Goal: Information Seeking & Learning: Learn about a topic

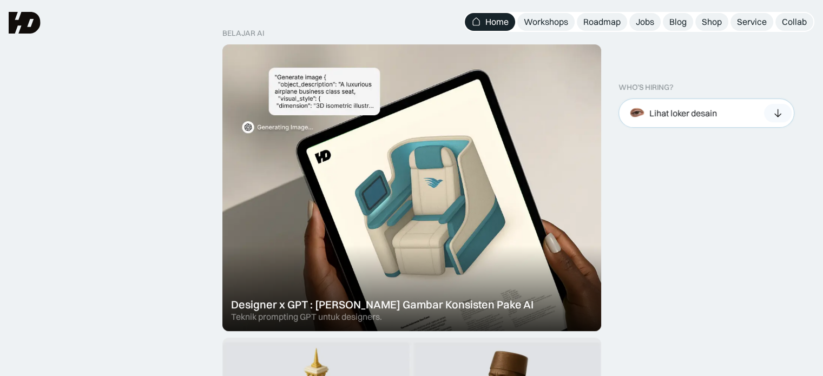
scroll to position [320, 0]
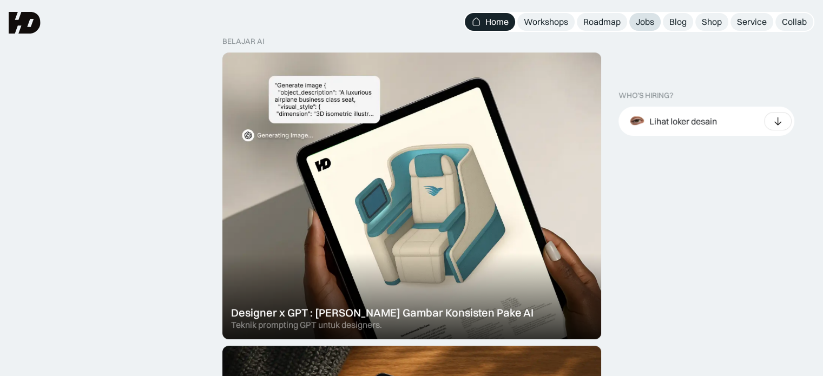
click at [644, 15] on link "Jobs" at bounding box center [644, 22] width 31 height 18
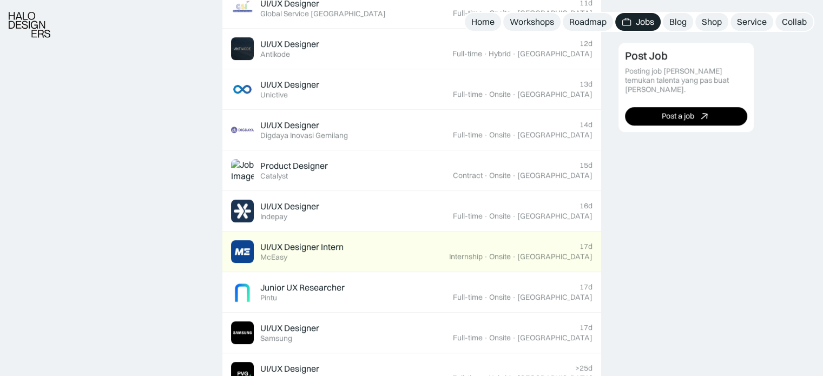
scroll to position [478, 0]
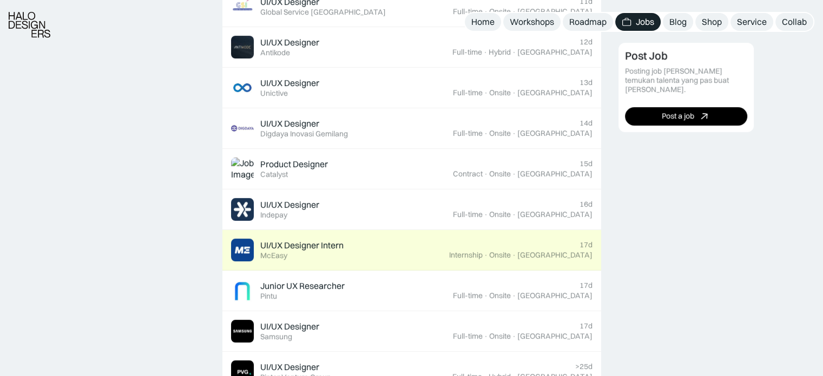
click at [449, 240] on div "UI/UX Designer Intern Featured McEasy" at bounding box center [340, 250] width 218 height 23
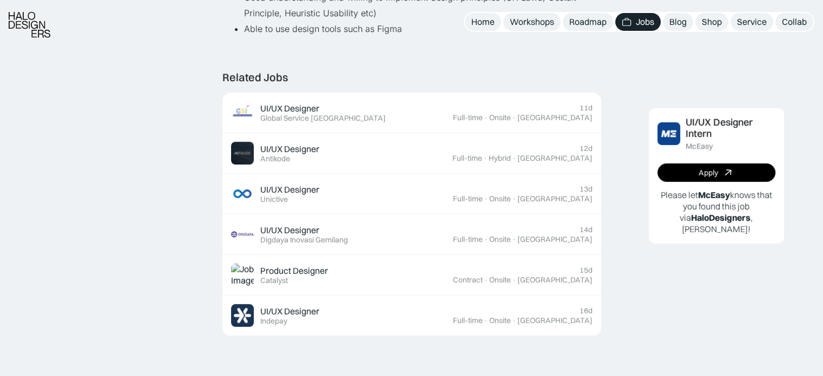
scroll to position [333, 0]
click at [702, 175] on div "Apply" at bounding box center [708, 172] width 19 height 9
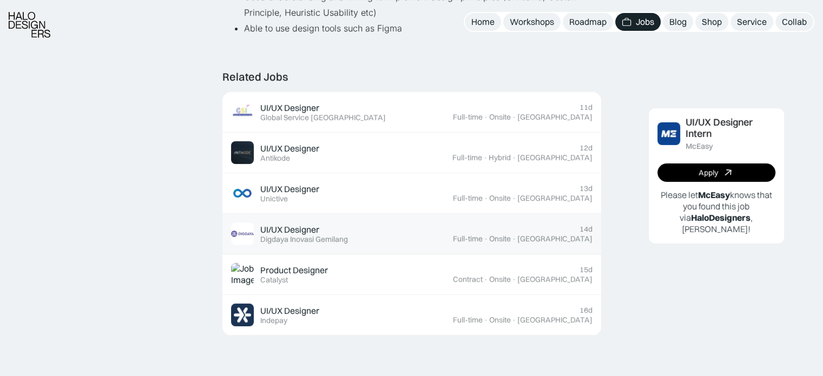
click at [374, 236] on div "UI/UX Designer Featured Digdaya Inovasi Gemilang" at bounding box center [342, 233] width 222 height 23
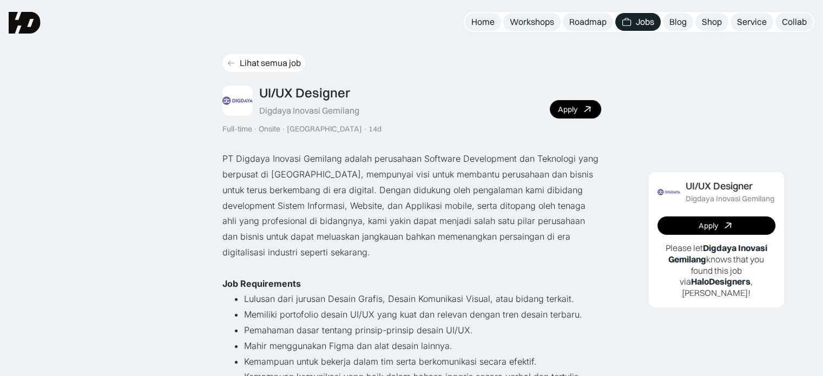
click at [234, 60] on icon at bounding box center [231, 62] width 9 height 9
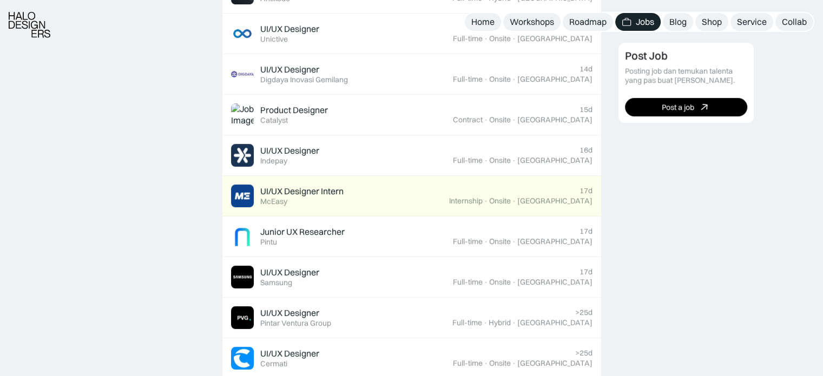
scroll to position [533, 0]
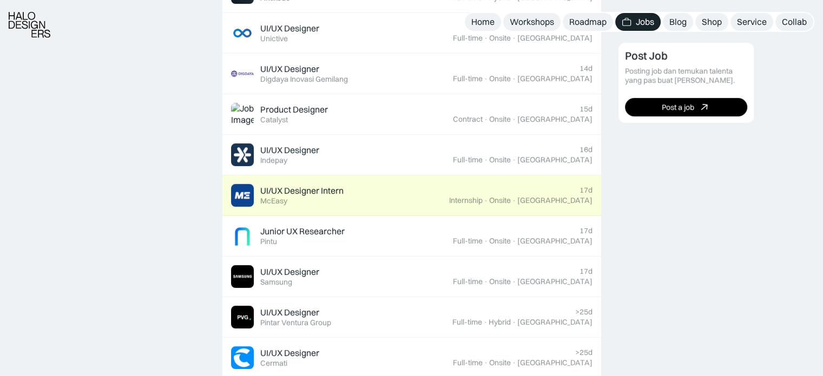
click at [333, 202] on div "UI/UX Designer Intern Featured McEasy" at bounding box center [301, 195] width 83 height 21
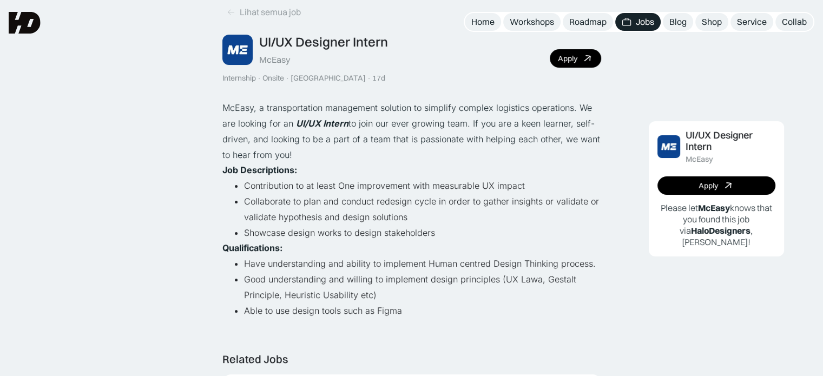
scroll to position [50, 0]
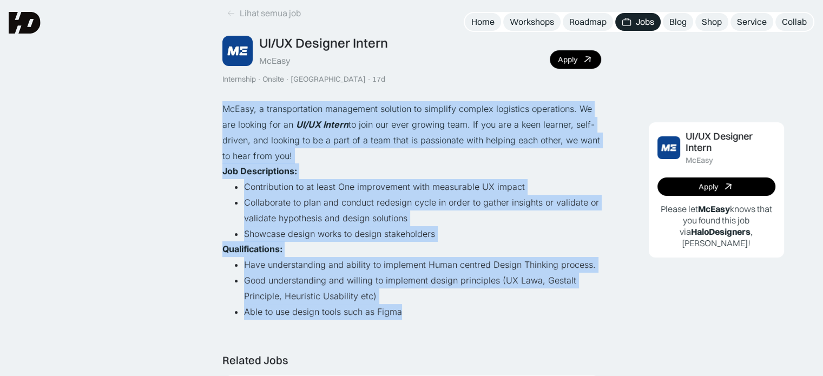
drag, startPoint x: 224, startPoint y: 108, endPoint x: 430, endPoint y: 308, distance: 287.9
click at [430, 308] on div "McEasy, a transportation management solution to simplify complex logistics oper…" at bounding box center [411, 210] width 379 height 218
click at [401, 317] on div at bounding box center [401, 317] width 0 height 0
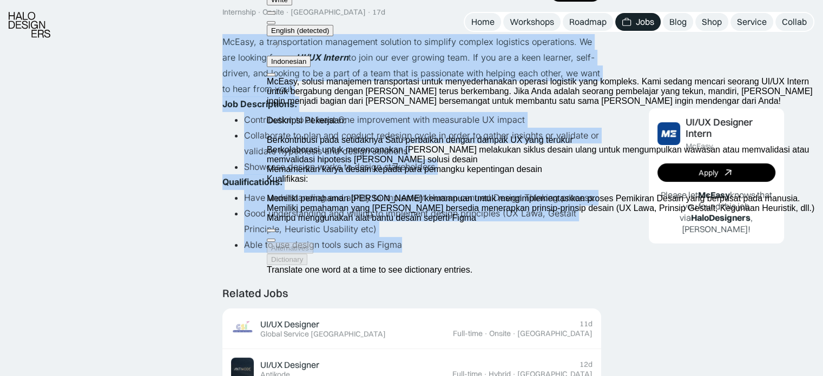
scroll to position [121, 0]
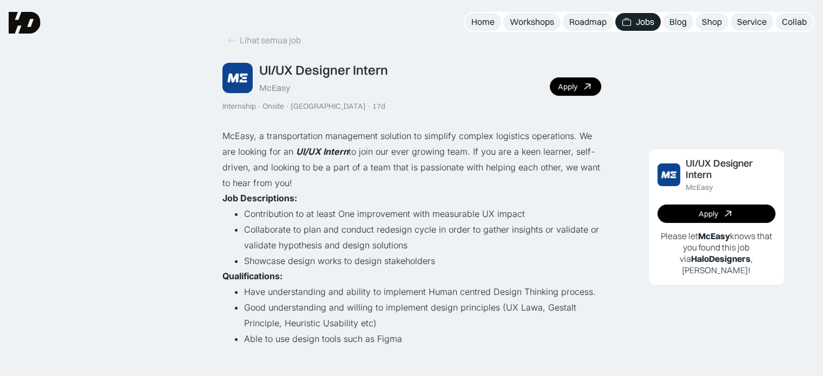
scroll to position [17, 0]
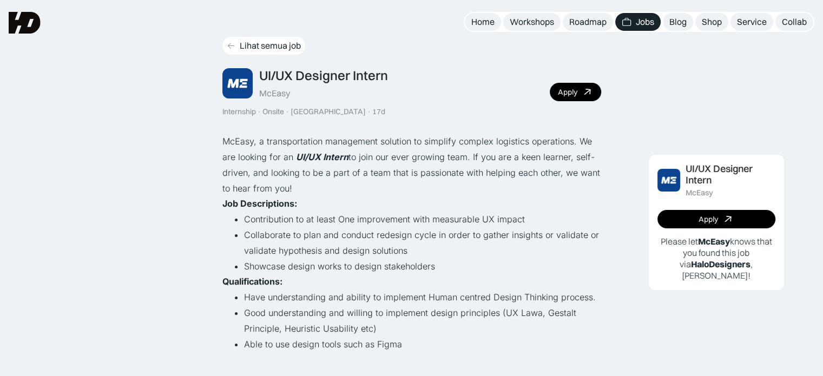
click at [275, 54] on link "Lihat semua job" at bounding box center [263, 46] width 83 height 18
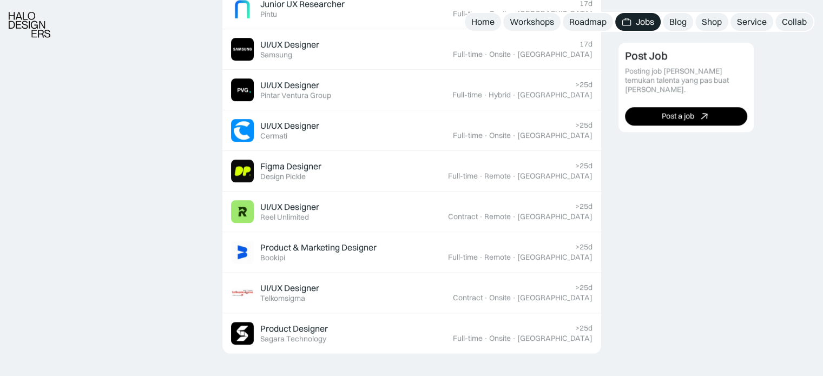
scroll to position [771, 0]
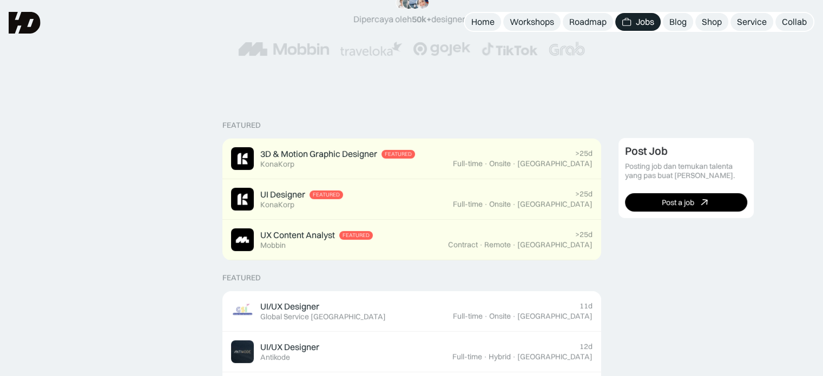
scroll to position [167, 0]
